Goal: Complete application form

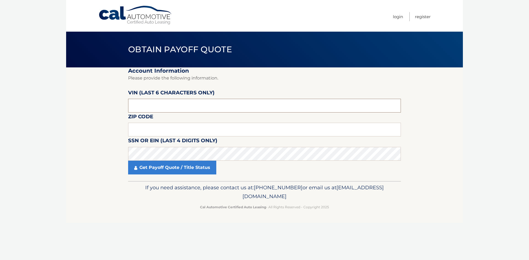
click at [187, 106] on input "text" at bounding box center [264, 106] width 273 height 14
type input "518181"
type input "18074"
click button "For Originating Dealer" at bounding box center [0, 0] width 0 height 0
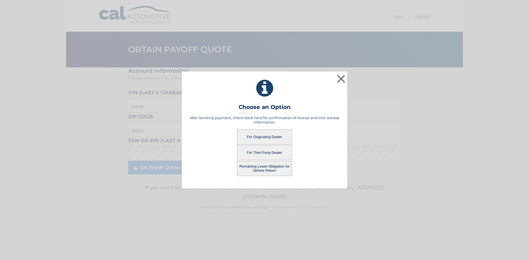
click at [263, 130] on button "For Originating Dealer" at bounding box center [264, 137] width 55 height 15
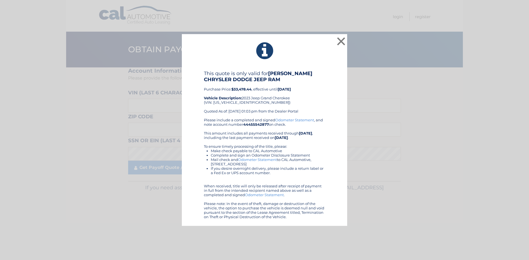
click at [263, 137] on div "Please include a completed and signed Odometer Statement , and note account num…" at bounding box center [264, 168] width 121 height 101
click at [343, 45] on button "×" at bounding box center [341, 41] width 11 height 11
